Goal: Task Accomplishment & Management: Manage account settings

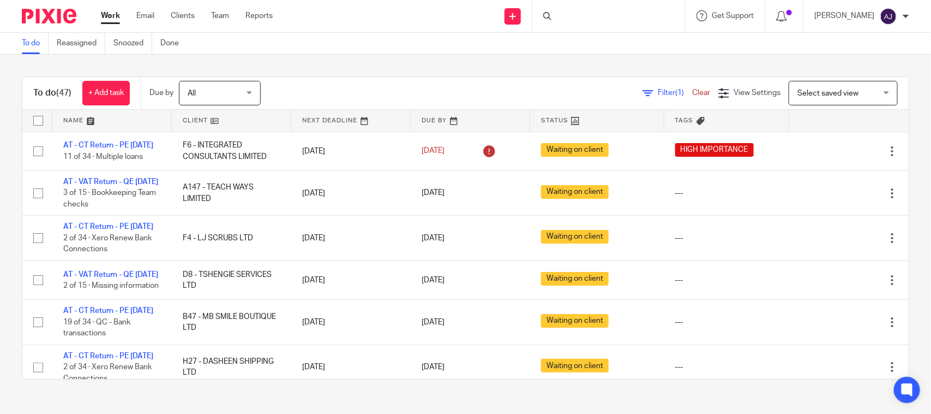
scroll to position [481, 0]
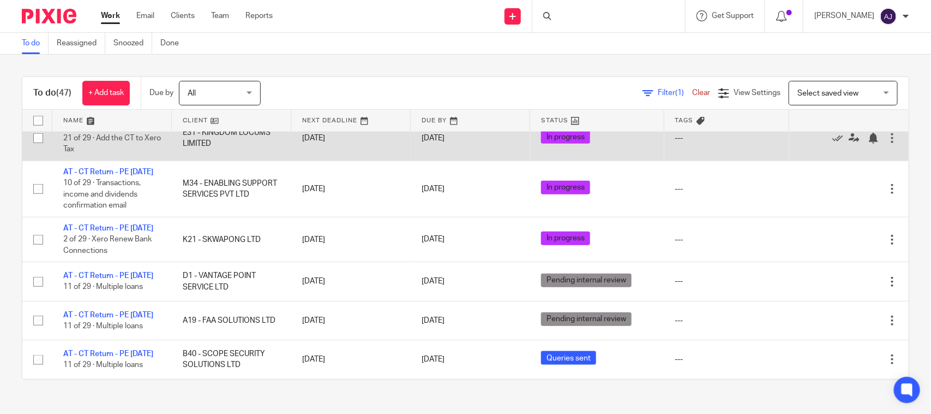
click at [113, 130] on link "AT - CT Return - PE [DATE]" at bounding box center [108, 127] width 90 height 8
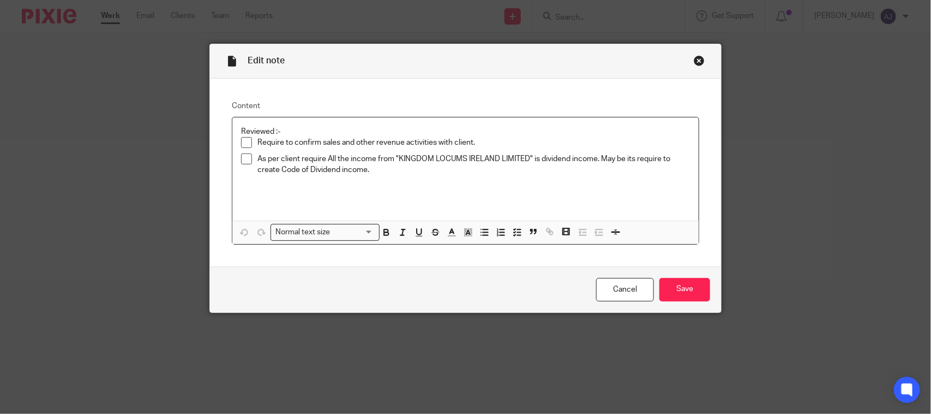
click at [695, 58] on div "Close this dialog window" at bounding box center [699, 60] width 11 height 11
click at [451, 166] on p "As per client require All the income from "KINGDOM LOCUMS IRELAND LIMITED" is d…" at bounding box center [474, 164] width 433 height 22
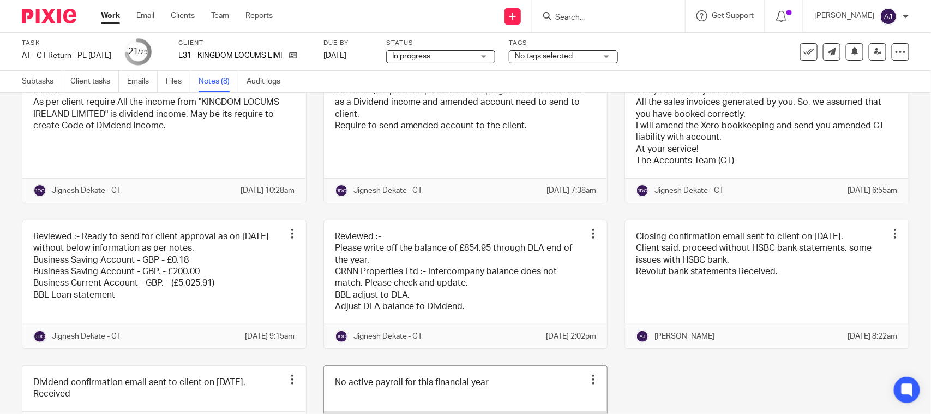
scroll to position [201, 0]
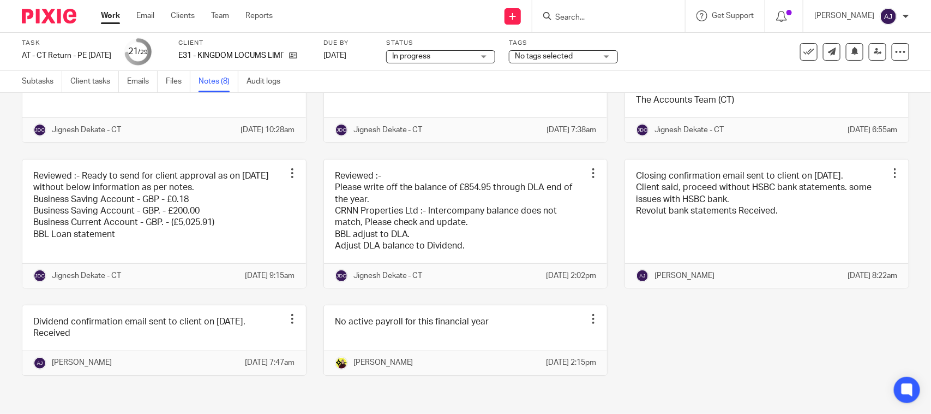
click at [730, 319] on div "Reviewed :- Require to confirm sales and other revenue activities with client. …" at bounding box center [457, 191] width 905 height 402
click at [713, 356] on div "Reviewed :- Require to confirm sales and other revenue activities with client. …" at bounding box center [457, 191] width 905 height 402
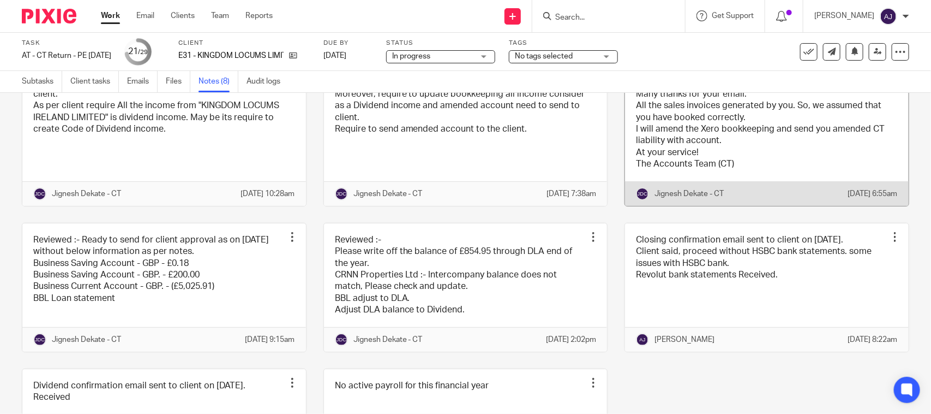
scroll to position [0, 0]
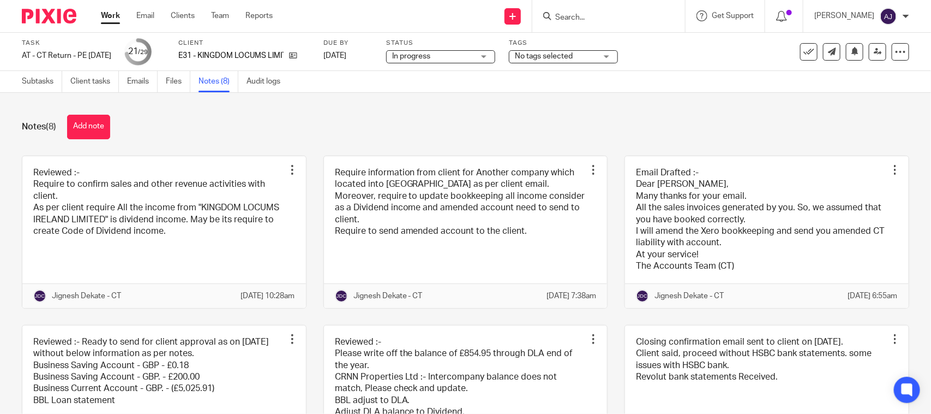
click at [279, 140] on div "Notes (8) Add note Reviewed :- Require to confirm sales and other revenue activ…" at bounding box center [465, 253] width 931 height 321
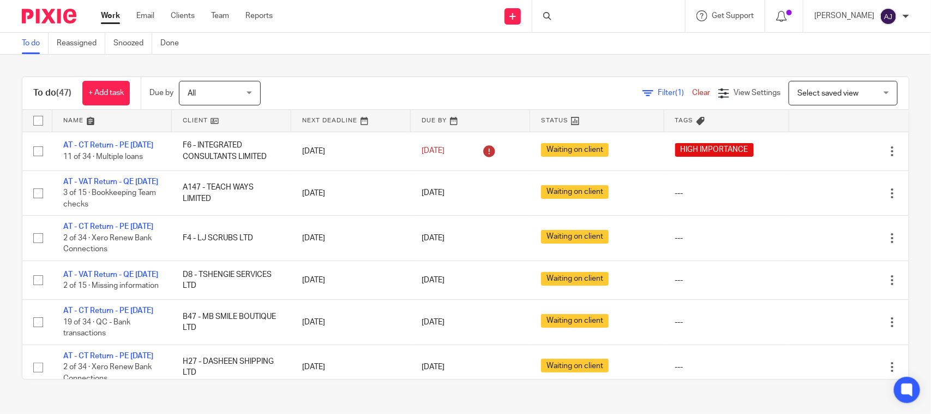
click at [407, 39] on div "To do Reassigned Snoozed Done" at bounding box center [465, 44] width 931 height 22
click at [582, 70] on div "To do (47) + Add task Due by All All Today Tomorrow This week Next week This mo…" at bounding box center [465, 228] width 931 height 346
click at [344, 52] on div "To do Reassigned Snoozed Done" at bounding box center [465, 44] width 931 height 22
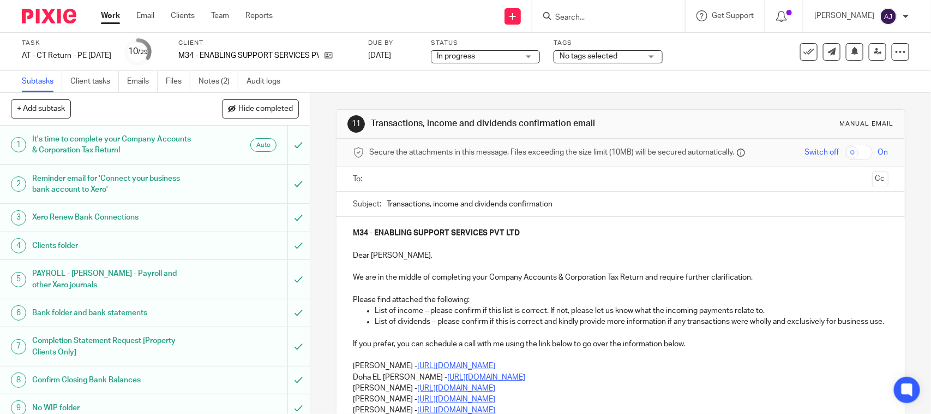
scroll to position [249, 0]
